Goal: Find specific page/section: Find specific page/section

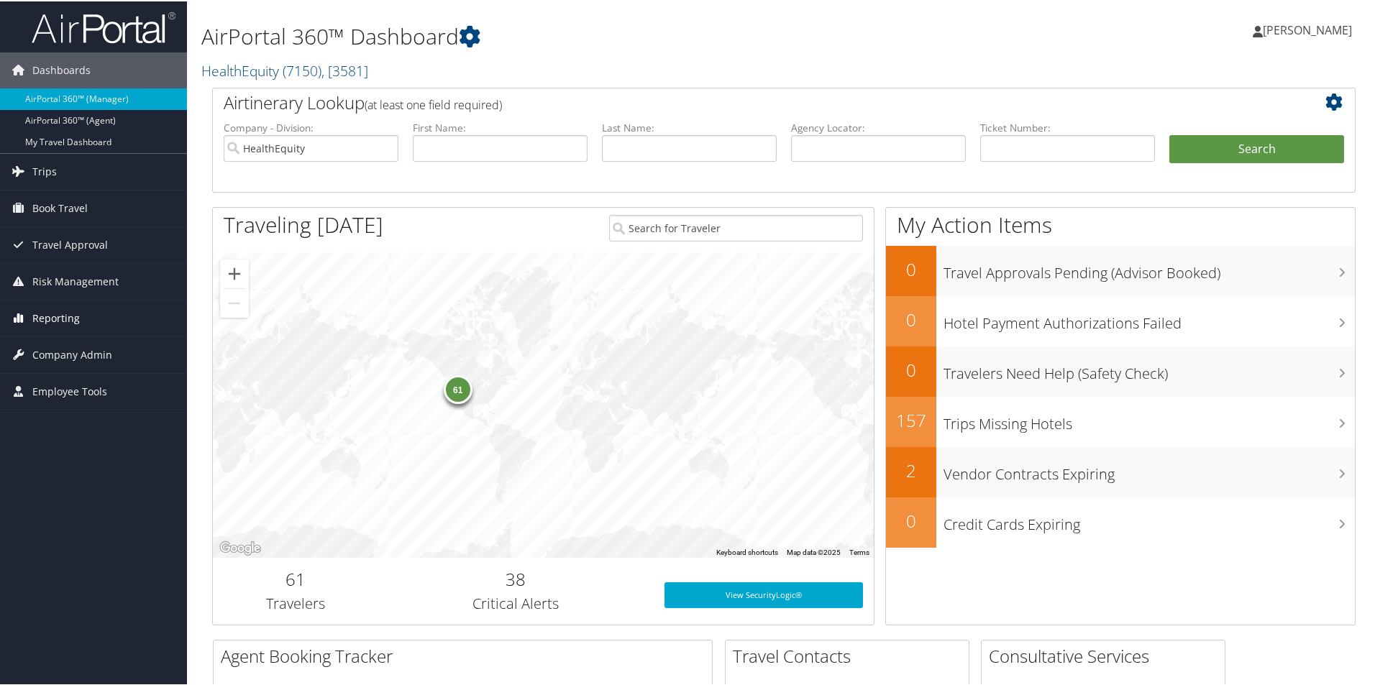
click at [52, 321] on span "Reporting" at bounding box center [55, 317] width 47 height 36
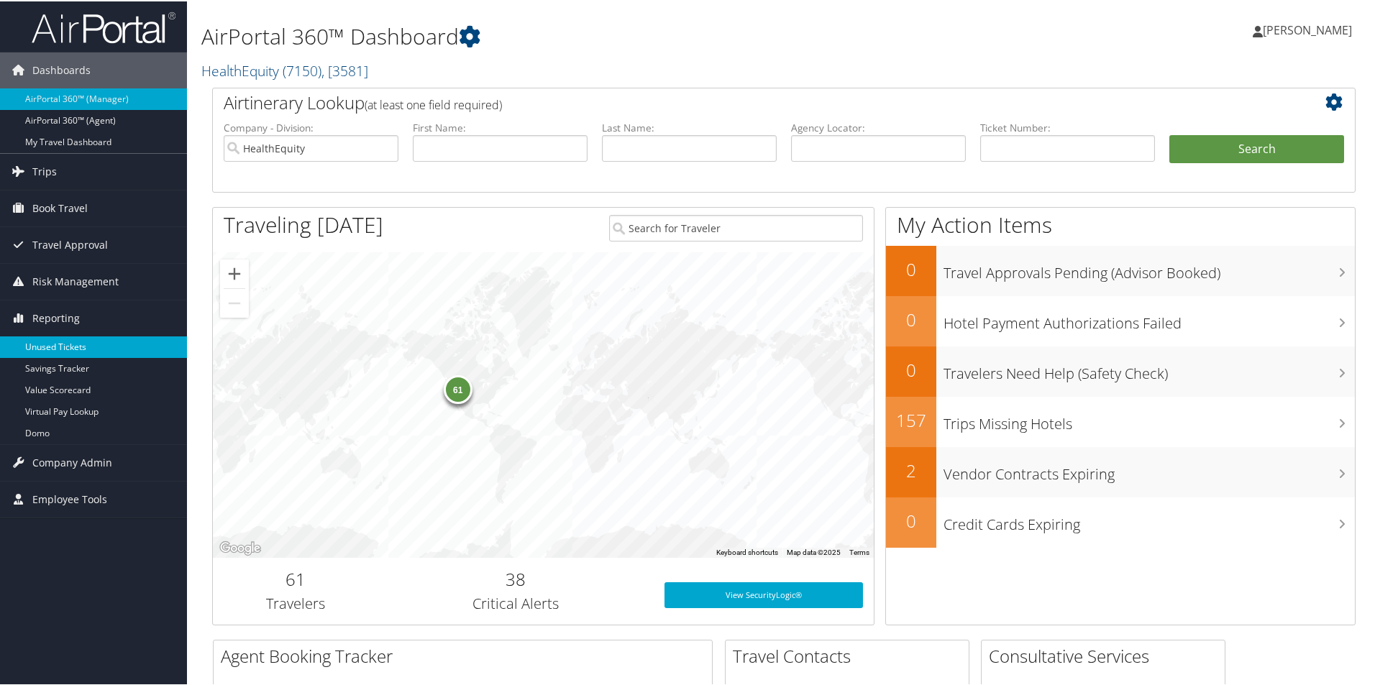
click at [50, 342] on link "Unused Tickets" at bounding box center [93, 346] width 187 height 22
